Goal: Find specific page/section: Find specific page/section

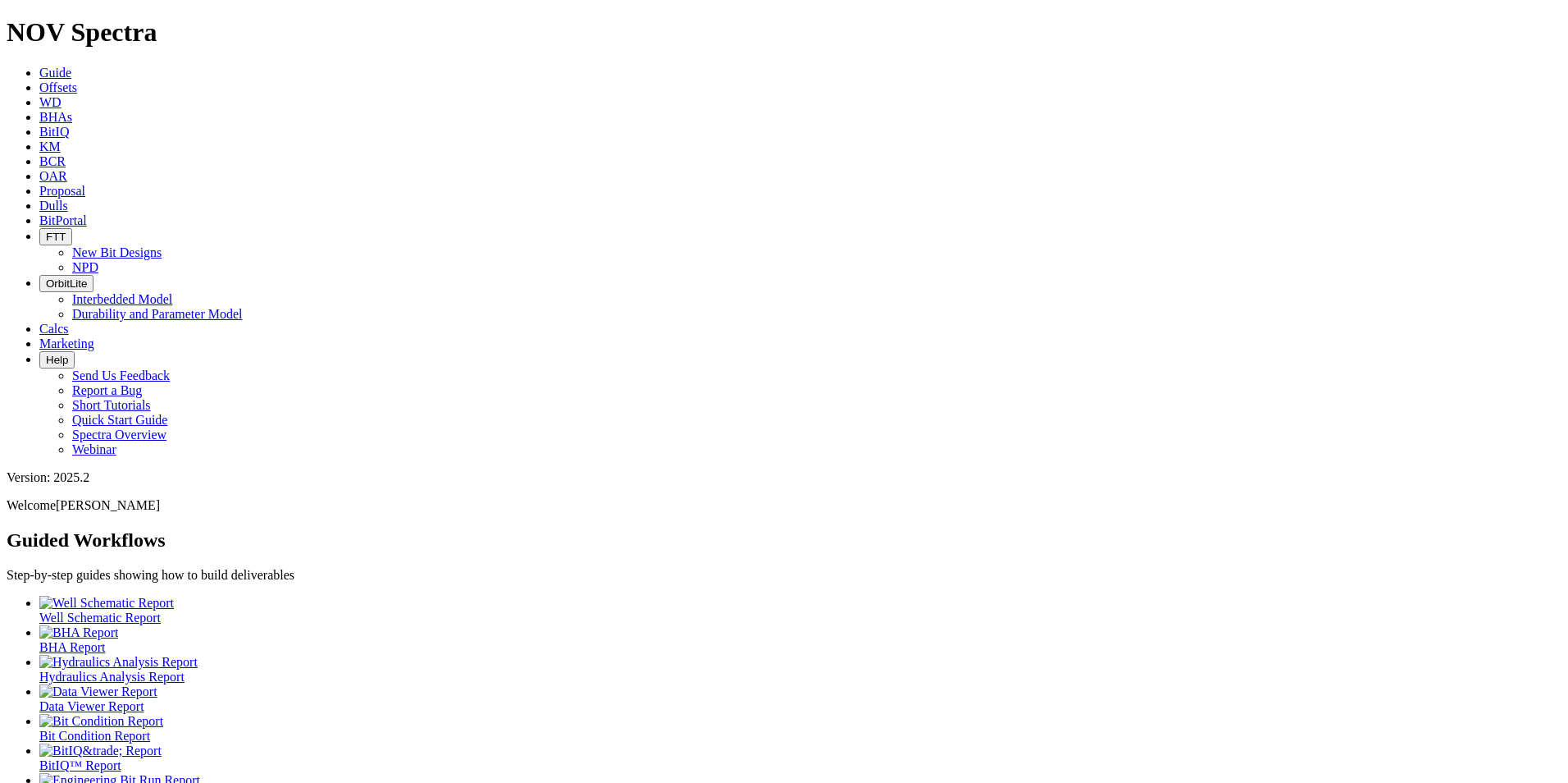
click at [39, 199] on icon at bounding box center [39, 205] width 0 height 14
